Goal: Task Accomplishment & Management: Use online tool/utility

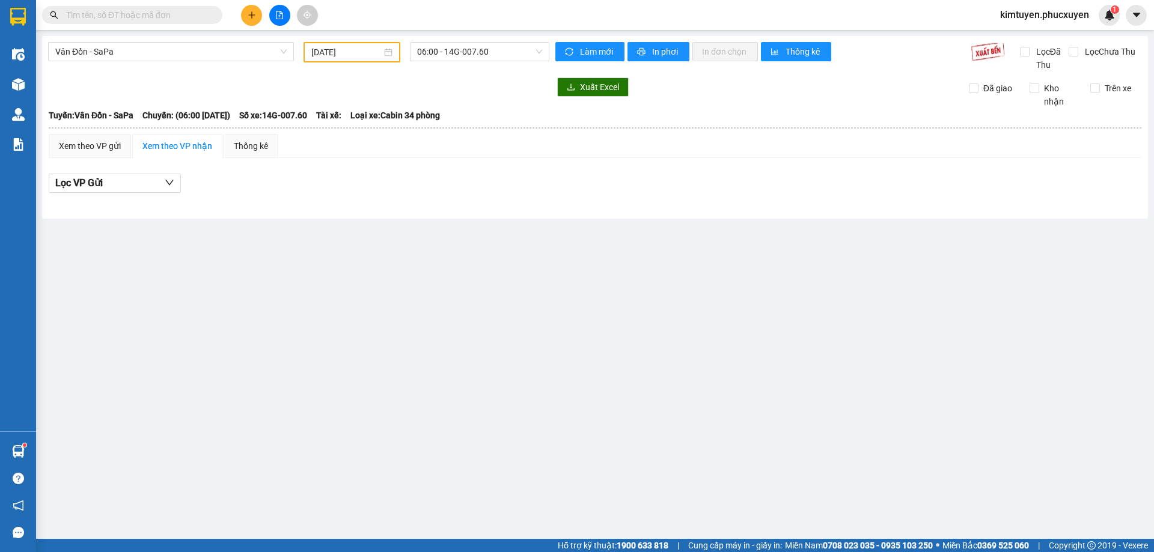
click at [156, 48] on span "Vân Đồn - SaPa" at bounding box center [170, 52] width 231 height 18
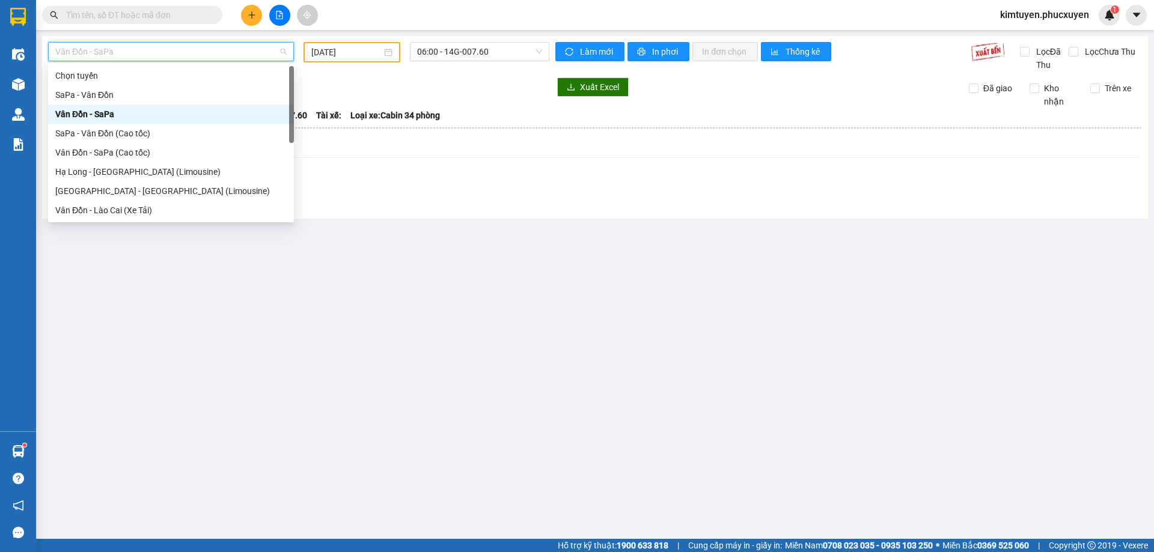
click at [358, 53] on input "[DATE]" at bounding box center [346, 52] width 70 height 13
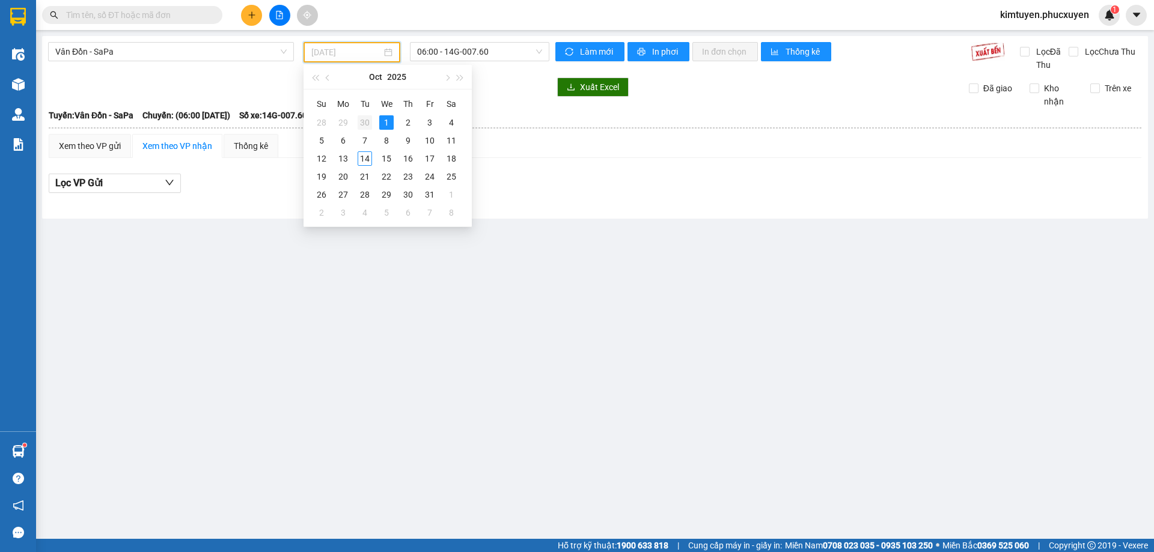
click at [365, 120] on div "30" at bounding box center [365, 122] width 14 height 14
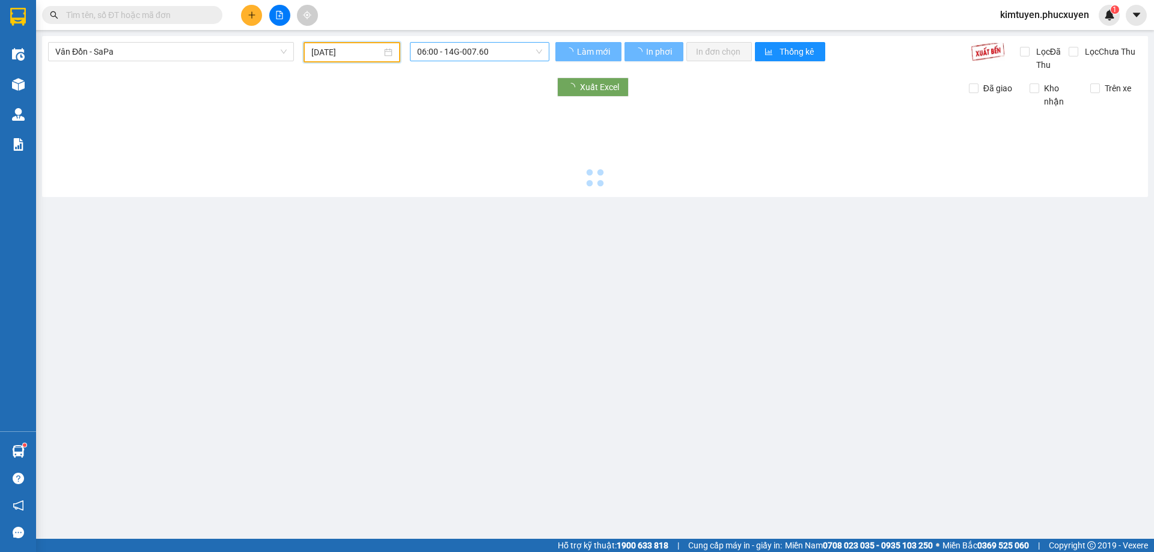
click at [502, 51] on span "06:00 - 14G-007.60" at bounding box center [479, 52] width 125 height 18
type input "[DATE]"
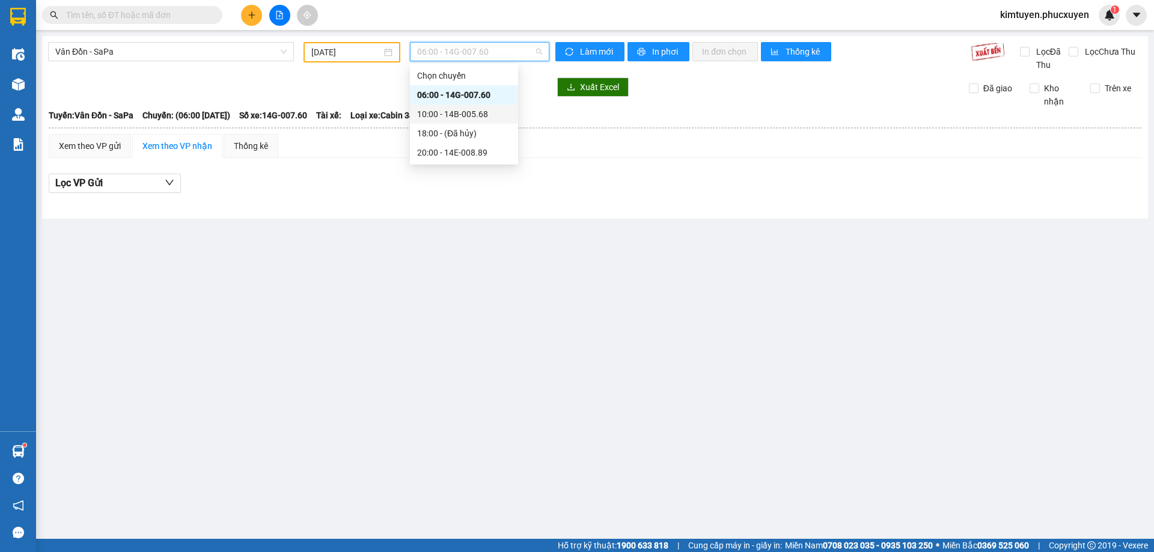
click at [492, 116] on div "10:00 - 14B-005.68" at bounding box center [464, 114] width 94 height 13
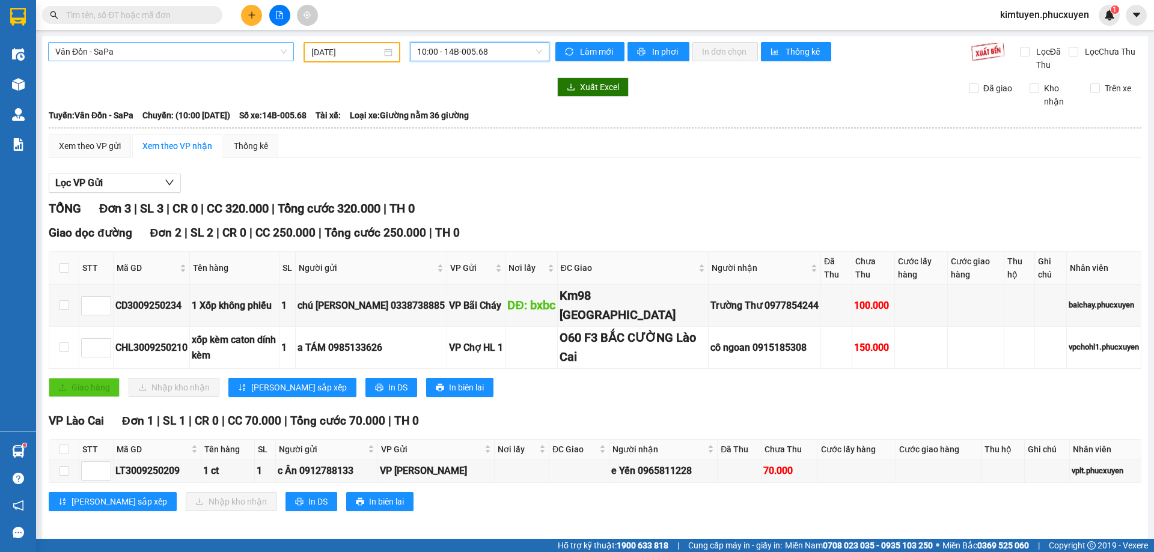
click at [89, 61] on div "Vân Đồn - SaPa" at bounding box center [171, 51] width 246 height 19
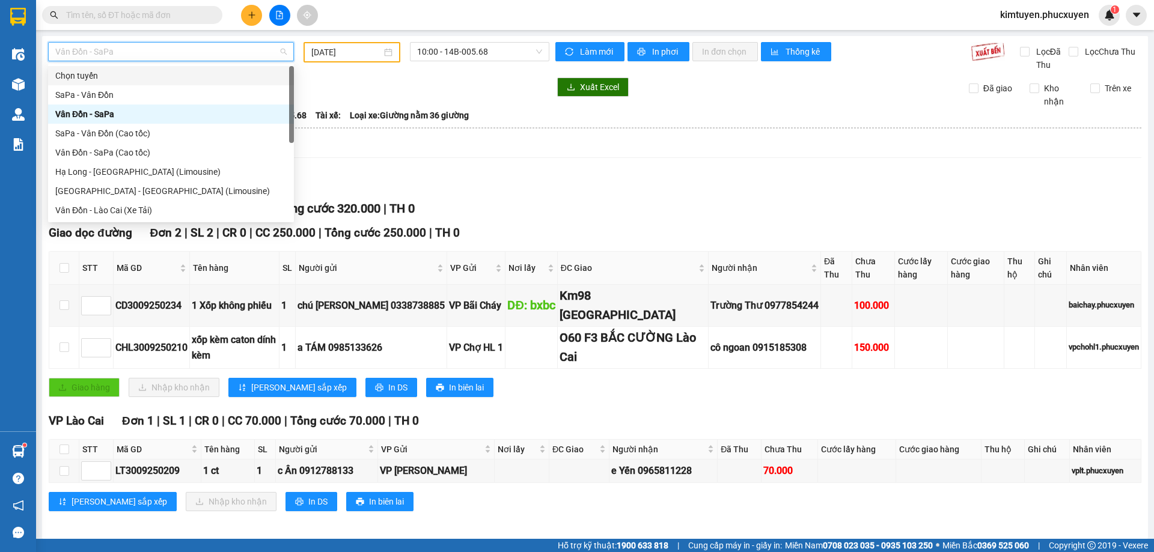
click at [108, 82] on div "Chọn tuyến" at bounding box center [170, 75] width 231 height 13
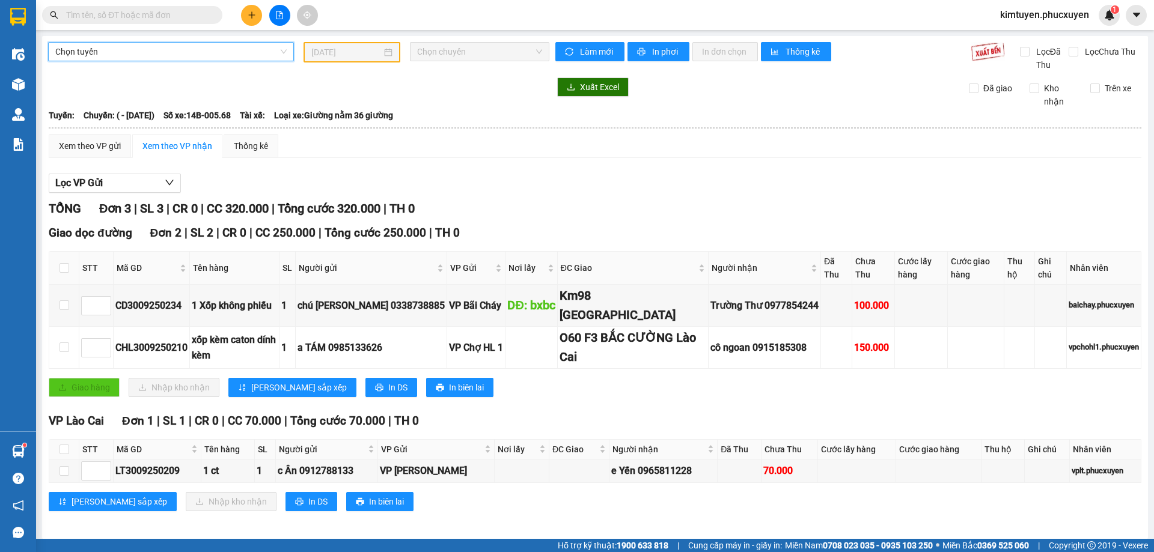
click at [111, 85] on div at bounding box center [298, 87] width 501 height 19
click at [115, 58] on span "Chọn tuyến" at bounding box center [170, 52] width 231 height 18
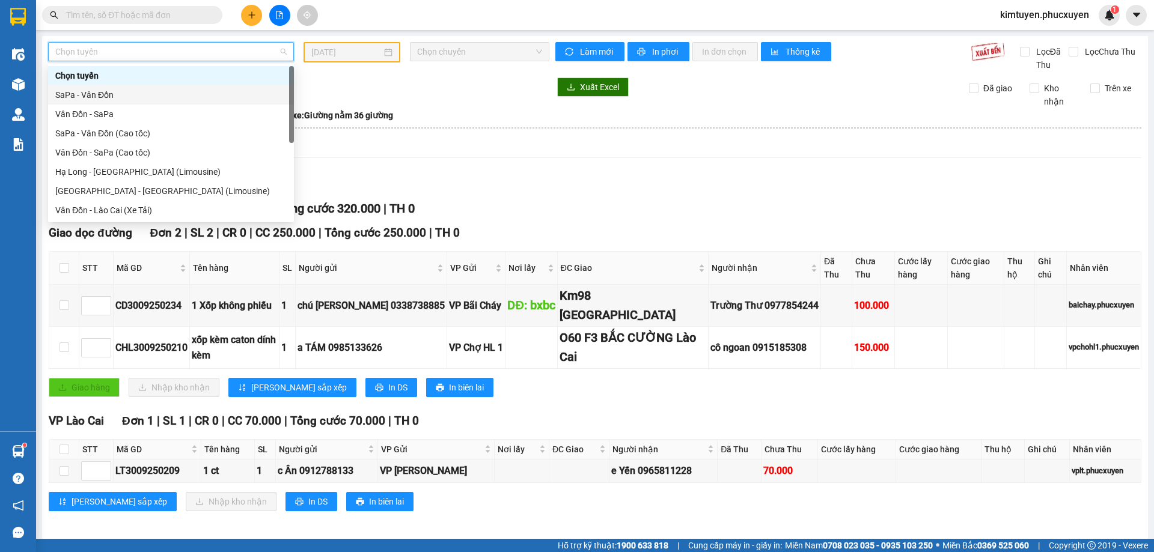
click at [109, 97] on div "SaPa - Vân Đồn" at bounding box center [170, 94] width 231 height 13
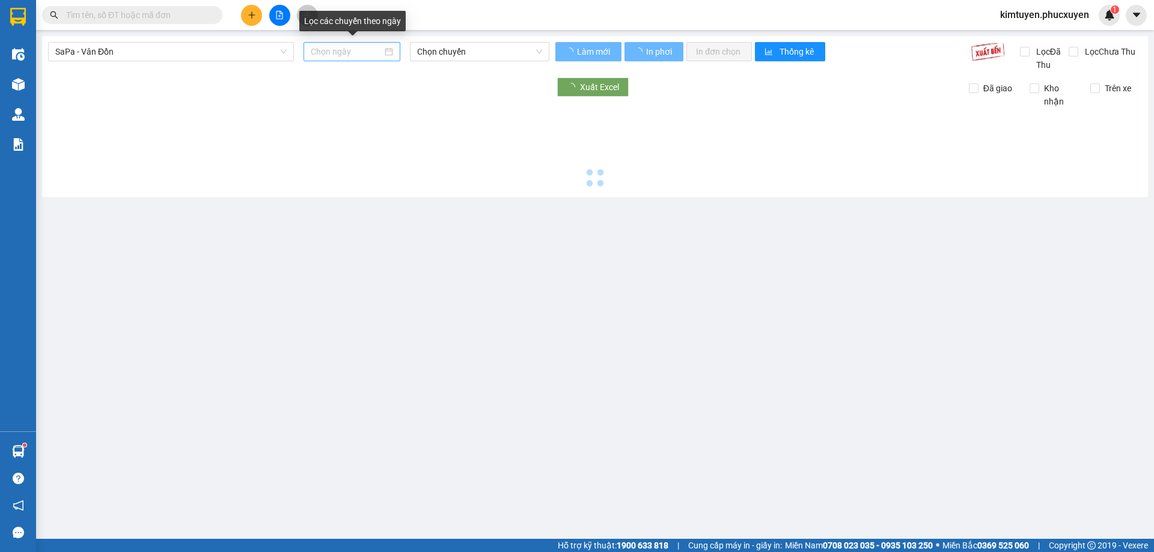
click at [387, 51] on div at bounding box center [352, 51] width 82 height 13
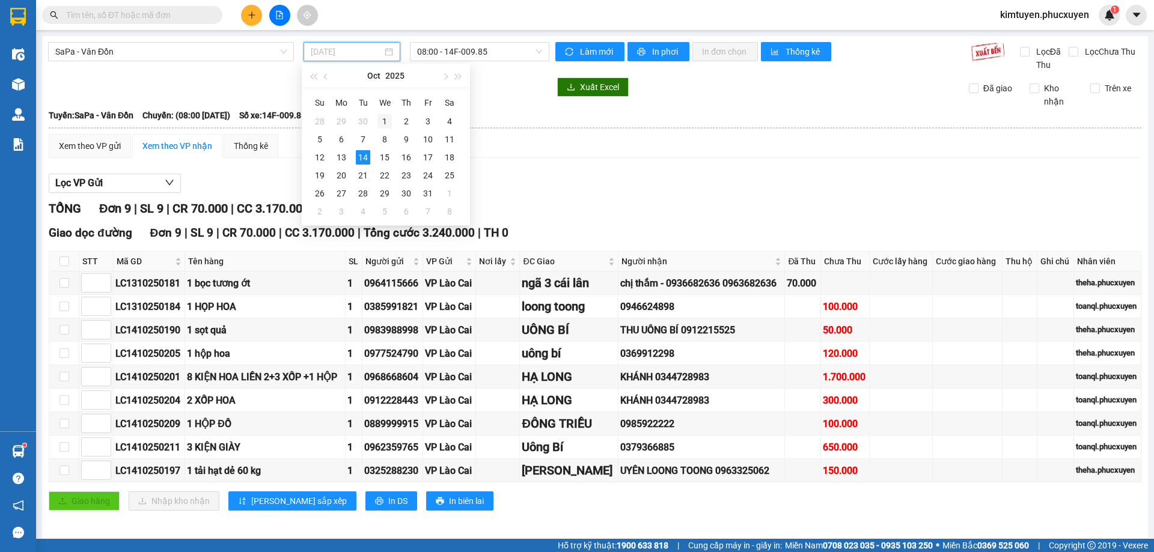
click at [386, 123] on div "1" at bounding box center [384, 121] width 14 height 14
type input "[DATE]"
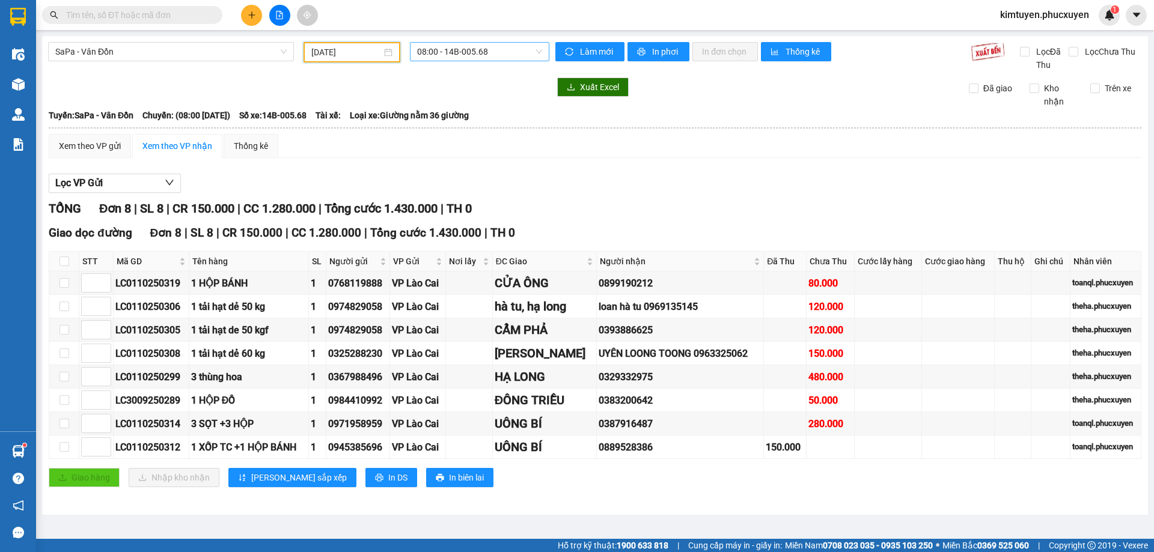
click at [498, 55] on span "08:00 - 14B-005.68" at bounding box center [479, 52] width 125 height 18
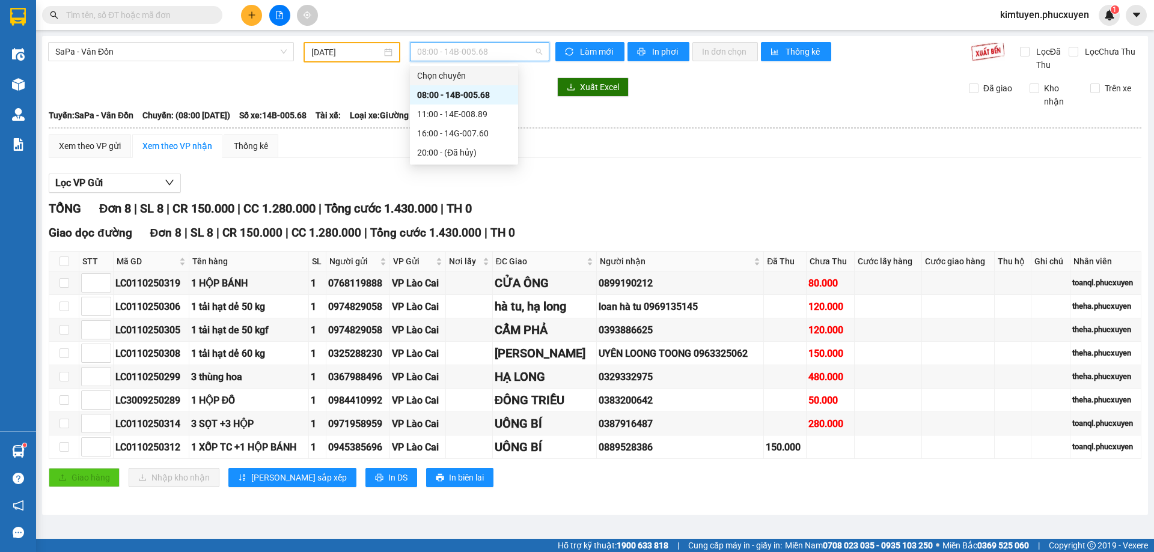
click at [665, 220] on div "TỔNG Đơn 8 | SL 8 | CR 150.000 | CC 1.280.000 | Tổng cước 1.430.000 | TH 0 Giao…" at bounding box center [595, 351] width 1093 height 303
